Goal: Task Accomplishment & Management: Manage account settings

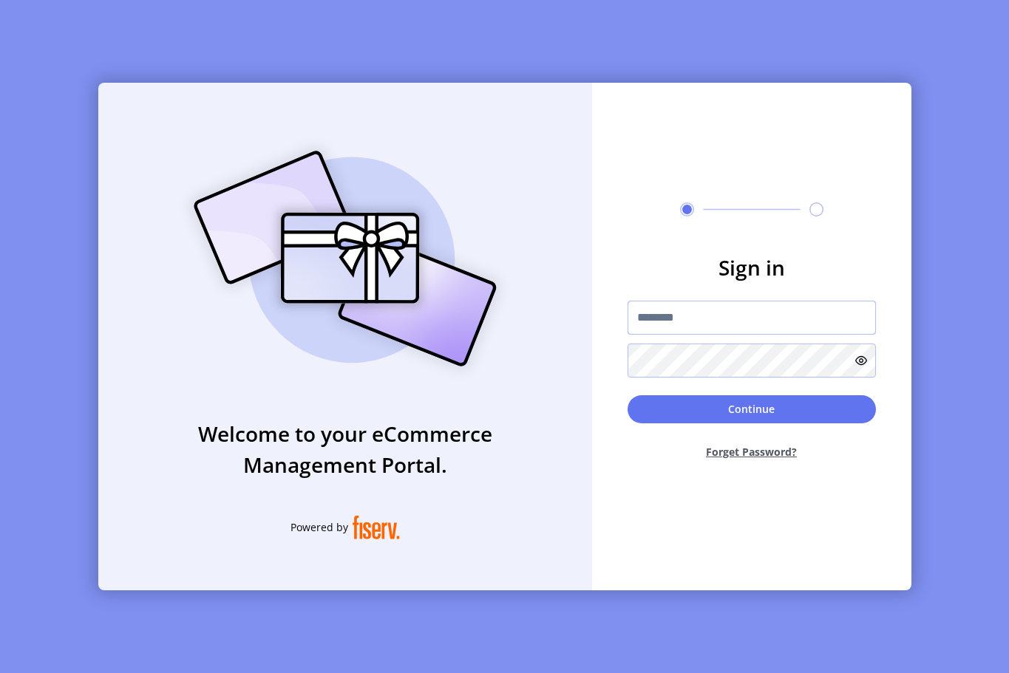
type input "**********"
click at [373, 347] on img at bounding box center [344, 259] width 347 height 248
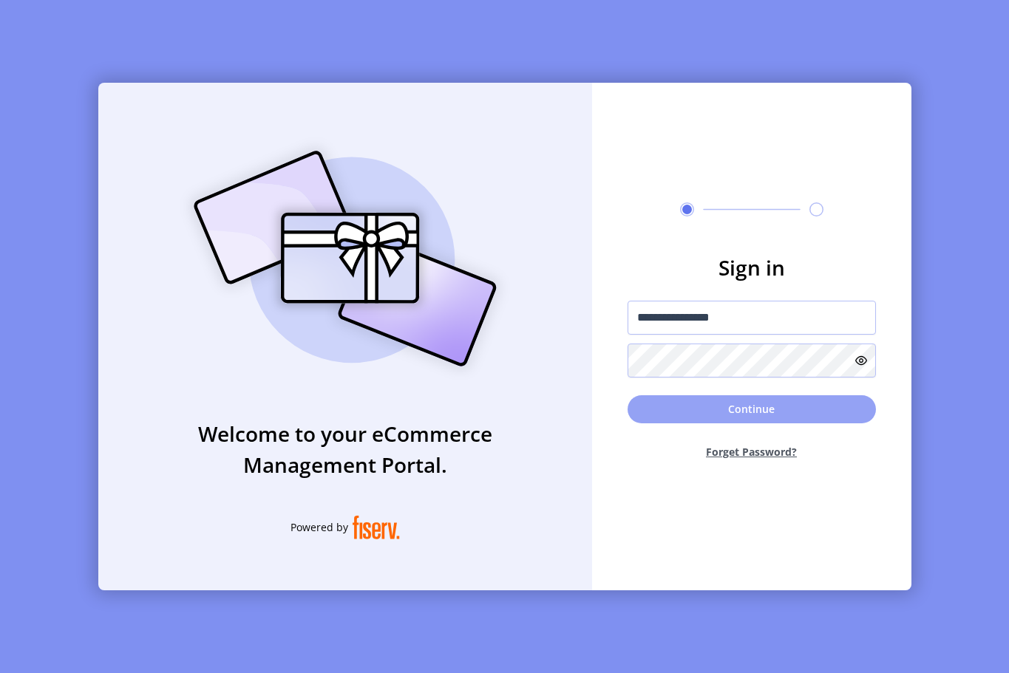
click at [764, 408] on button "Continue" at bounding box center [751, 409] width 248 height 28
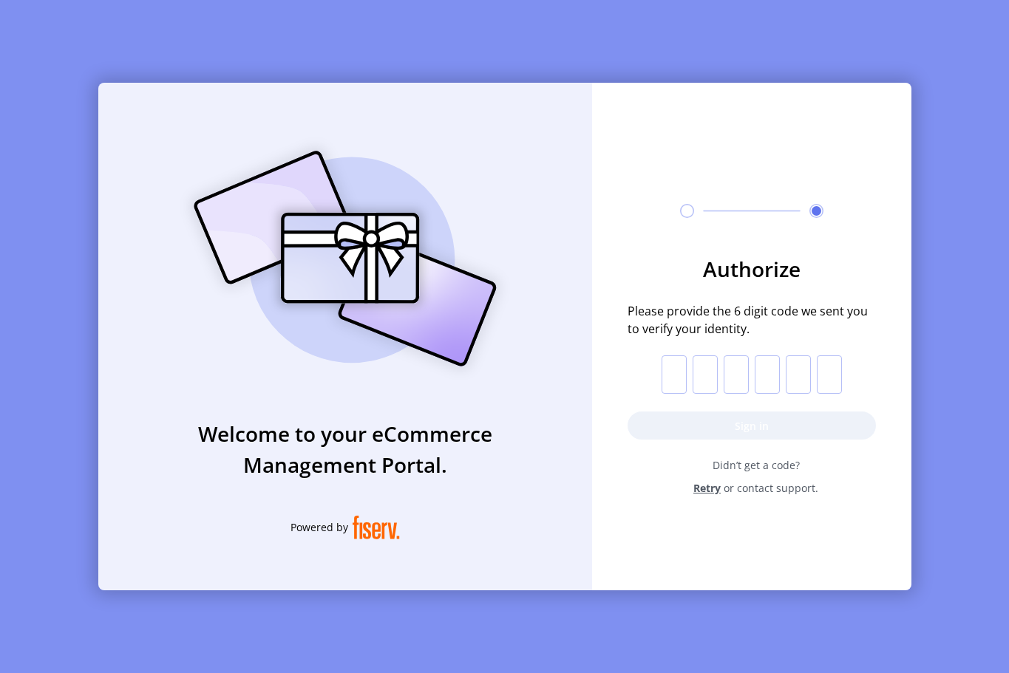
click at [509, 214] on img at bounding box center [344, 259] width 347 height 248
click at [669, 367] on input "text" at bounding box center [673, 374] width 25 height 38
type input "*"
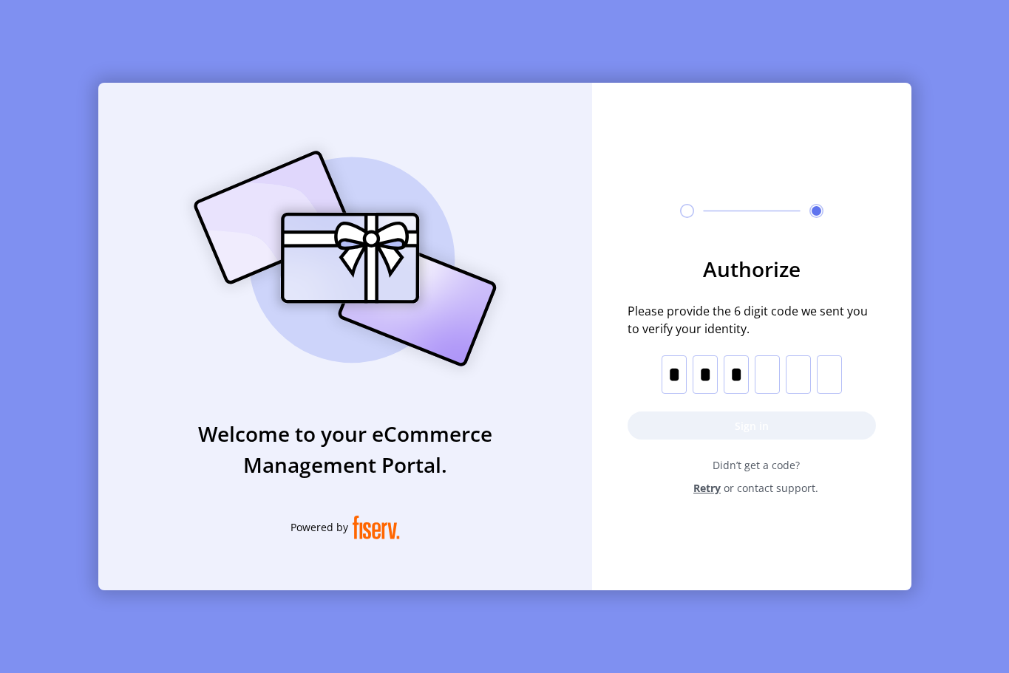
type input "*"
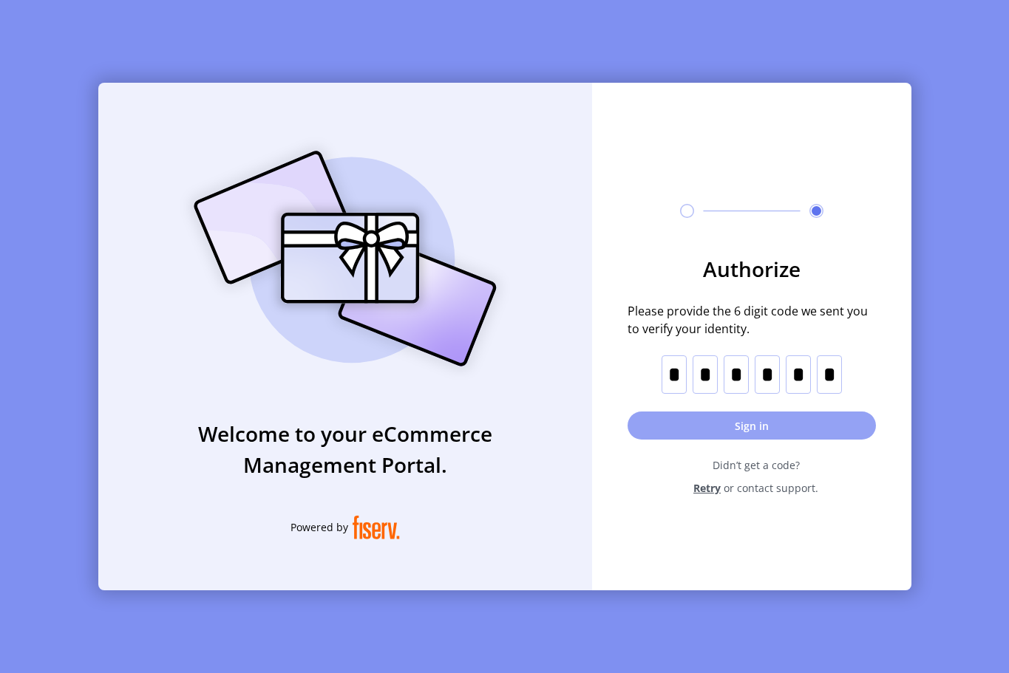
type input "*"
click at [773, 423] on button "Sign in" at bounding box center [751, 426] width 248 height 28
